Goal: Transaction & Acquisition: Purchase product/service

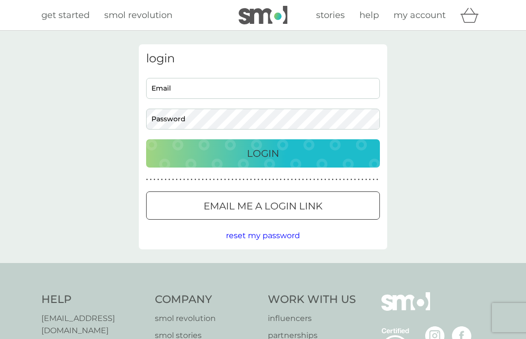
click at [305, 90] on input "Email" at bounding box center [263, 88] width 234 height 21
type input "[PERSON_NAME][EMAIL_ADDRESS][PERSON_NAME][DOMAIN_NAME]"
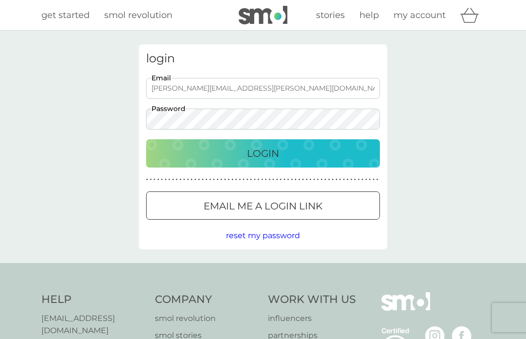
click at [263, 153] on button "Login" at bounding box center [263, 153] width 234 height 28
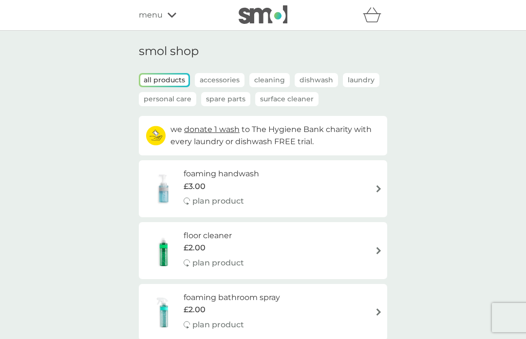
click at [228, 79] on p "Accessories" at bounding box center [220, 80] width 50 height 14
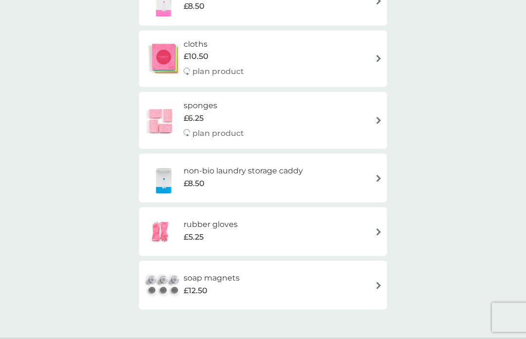
scroll to position [255, 0]
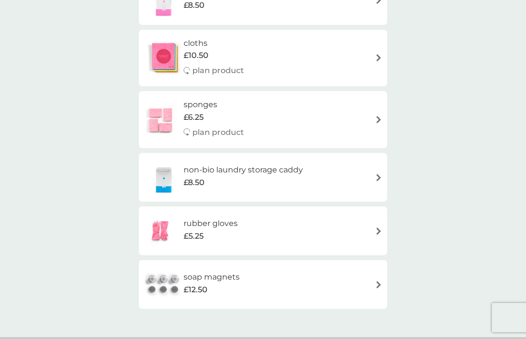
click at [367, 275] on div "soap magnets £12.50" at bounding box center [263, 284] width 238 height 34
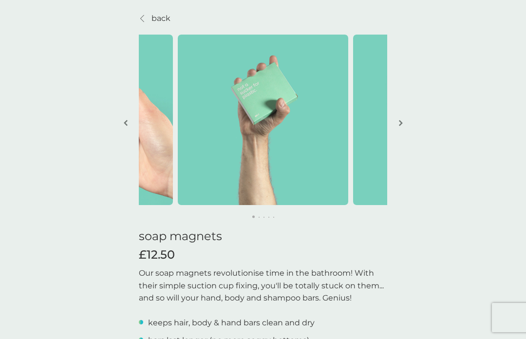
scroll to position [36, 0]
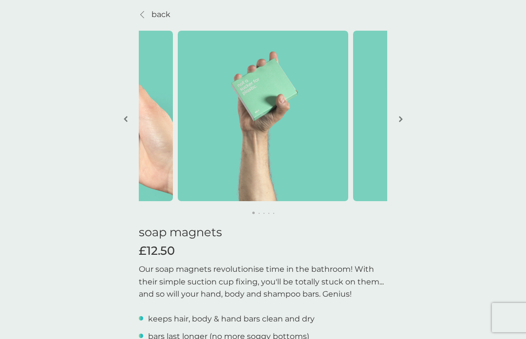
click at [401, 119] on img "button" at bounding box center [401, 118] width 4 height 7
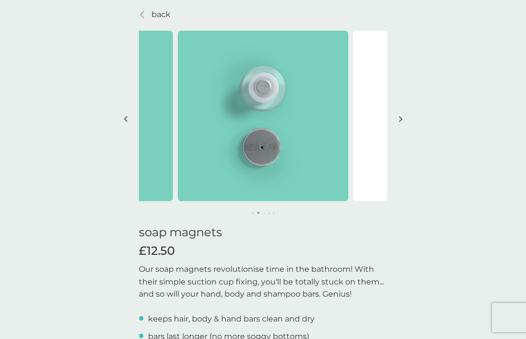
click at [399, 122] on img "button" at bounding box center [401, 118] width 4 height 7
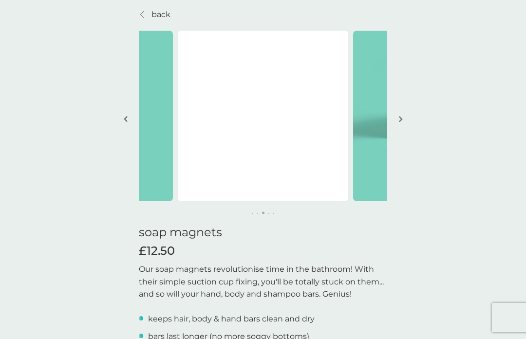
click at [401, 120] on img "button" at bounding box center [401, 118] width 4 height 7
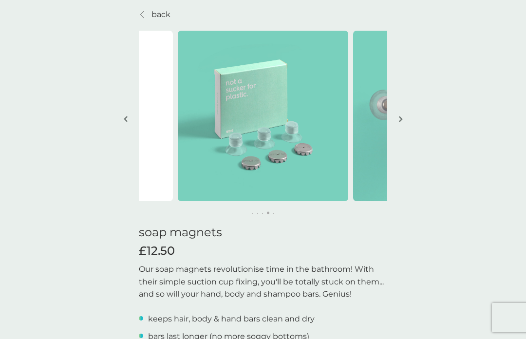
click at [399, 118] on img "button" at bounding box center [401, 118] width 4 height 7
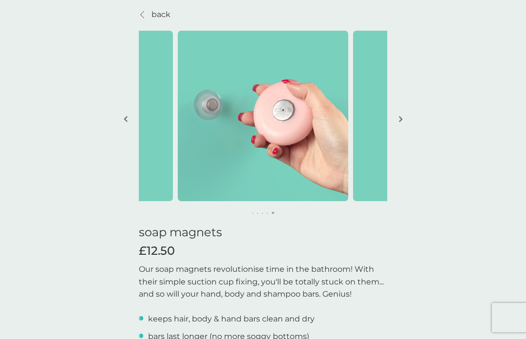
click at [400, 121] on img "button" at bounding box center [401, 118] width 4 height 7
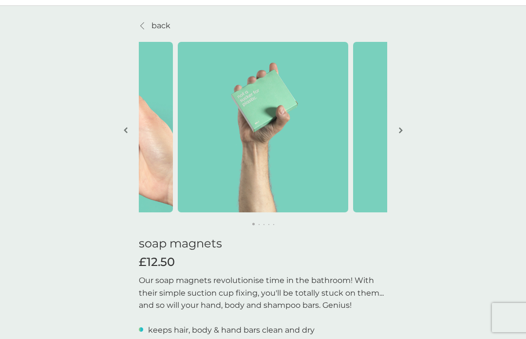
scroll to position [0, 0]
